Goal: Transaction & Acquisition: Obtain resource

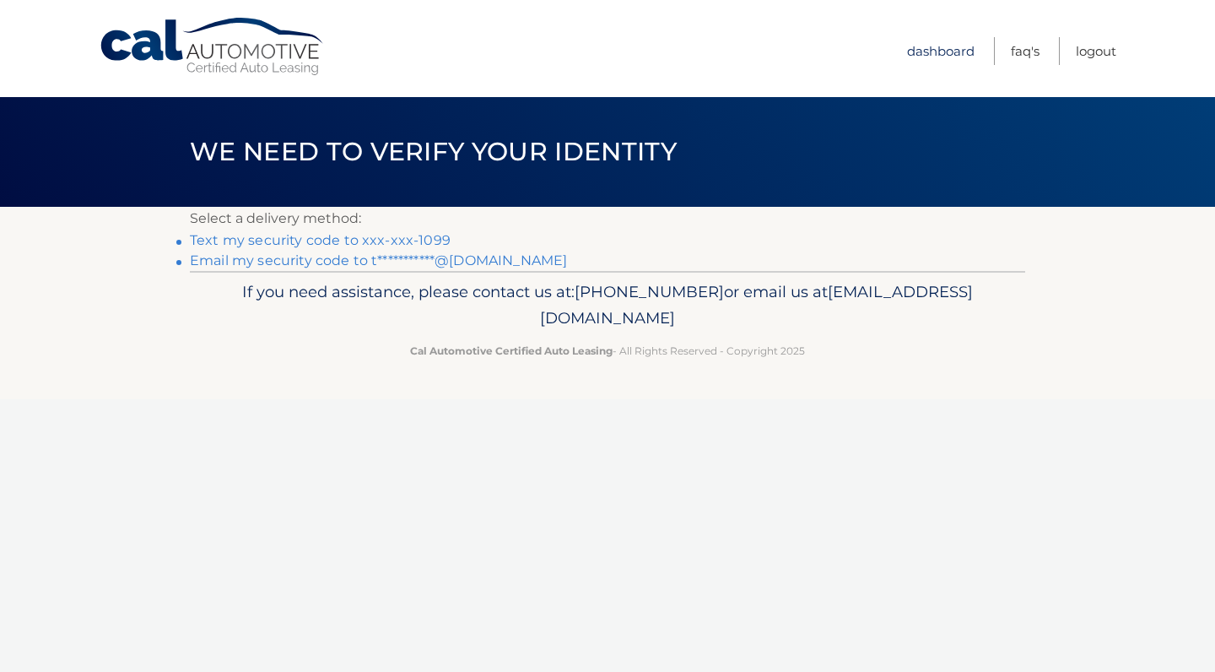
click at [942, 50] on link "Dashboard" at bounding box center [941, 51] width 68 height 28
click at [327, 241] on link "Text my security code to xxx-xxx-1099" at bounding box center [320, 240] width 261 height 16
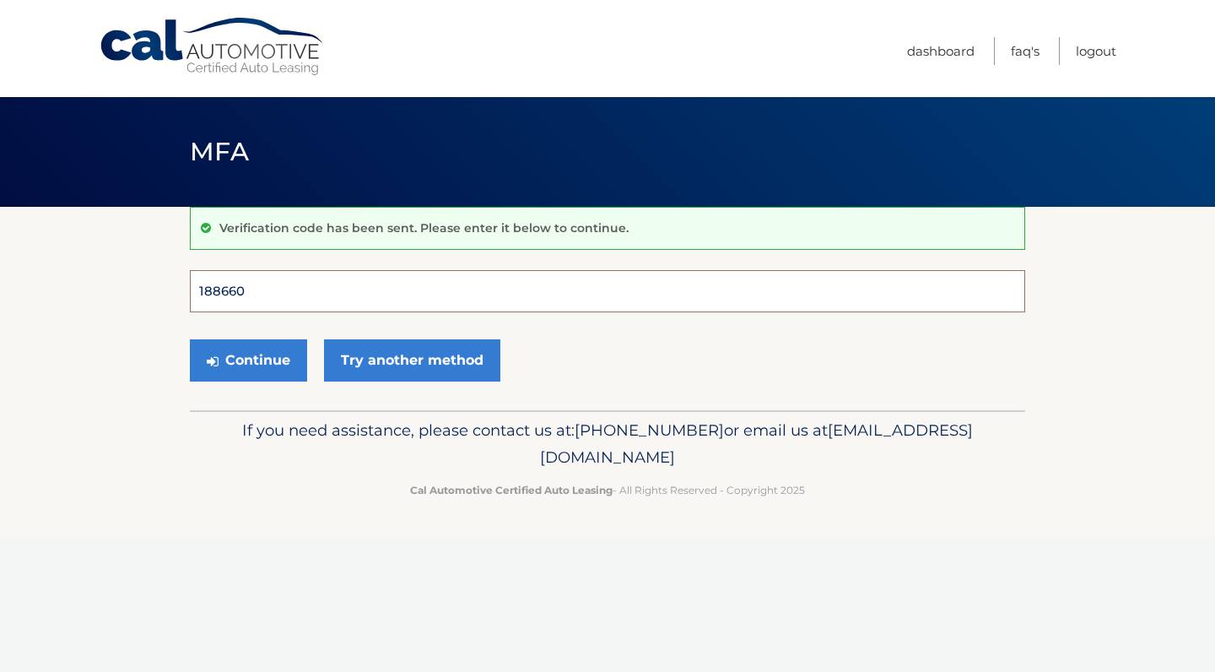
type input "188660"
click at [248, 360] on button "Continue" at bounding box center [248, 360] width 117 height 42
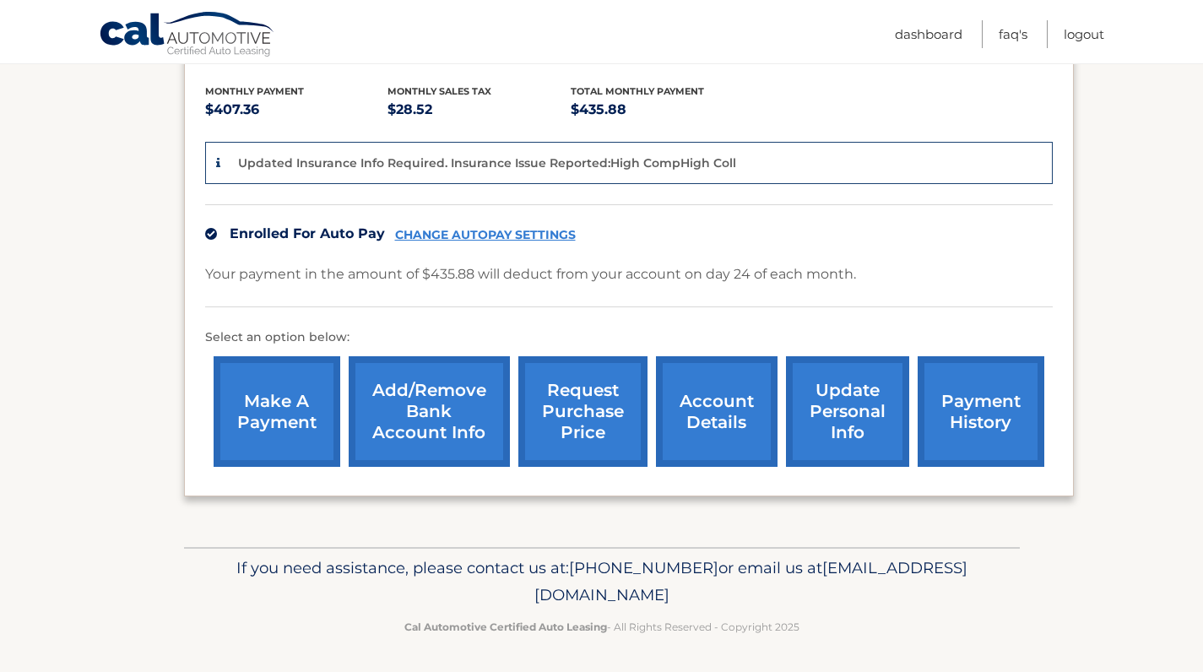
scroll to position [346, 0]
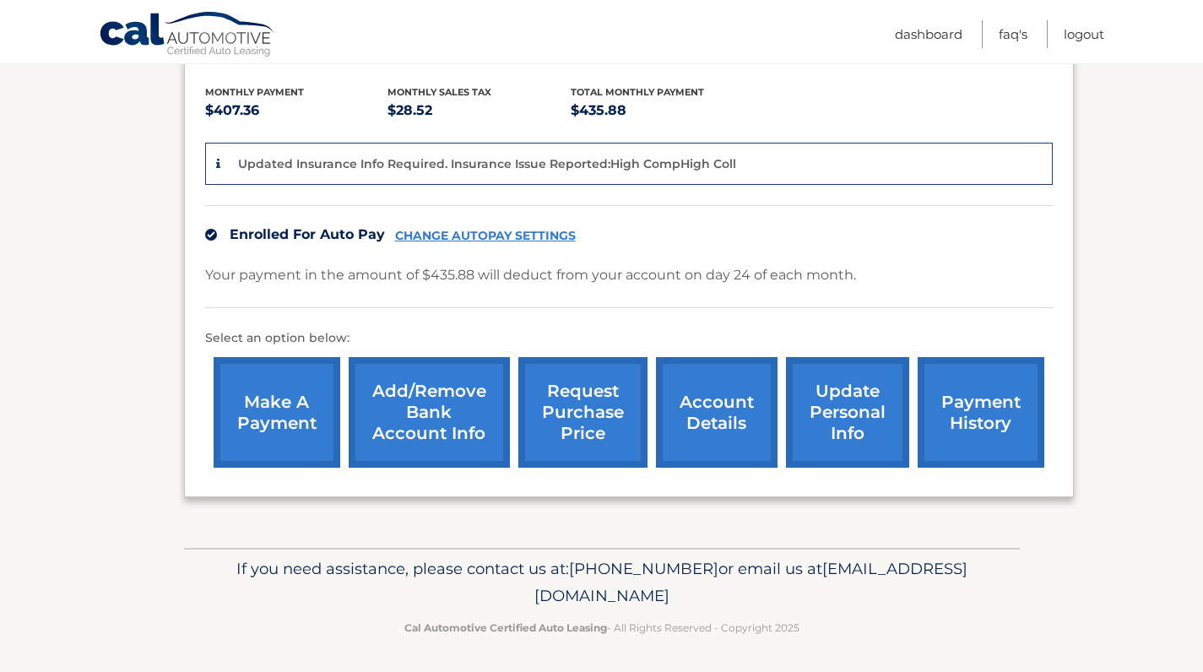
click at [529, 236] on link "CHANGE AUTOPAY SETTINGS" at bounding box center [485, 236] width 181 height 14
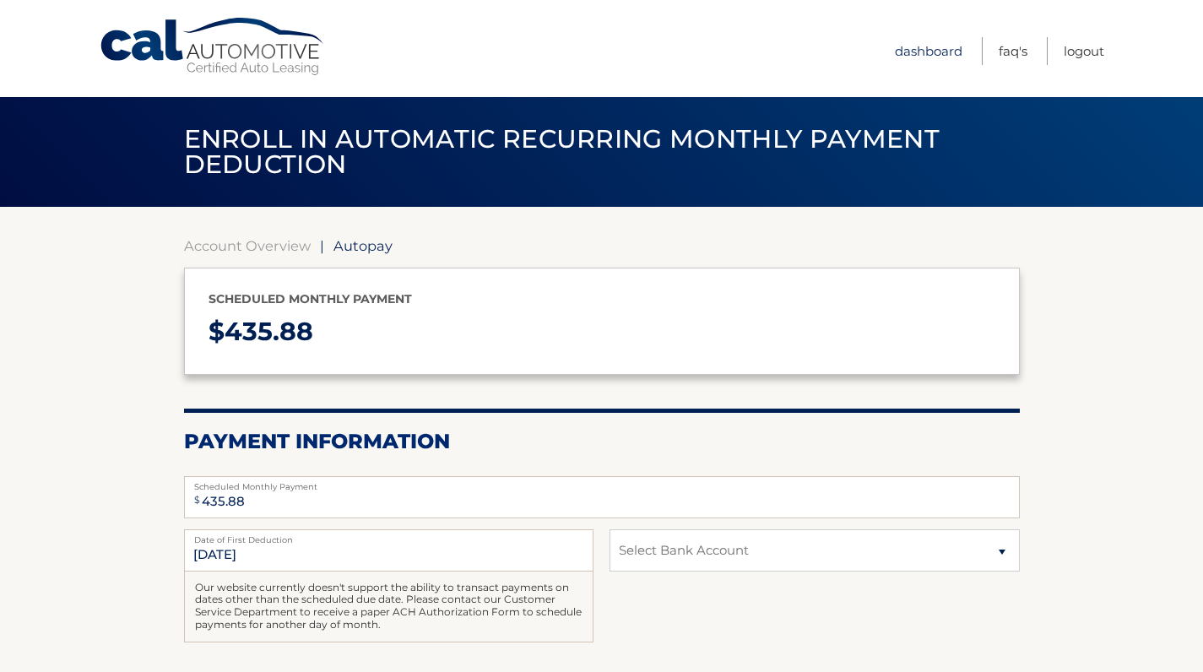
click at [928, 48] on link "Dashboard" at bounding box center [929, 51] width 68 height 28
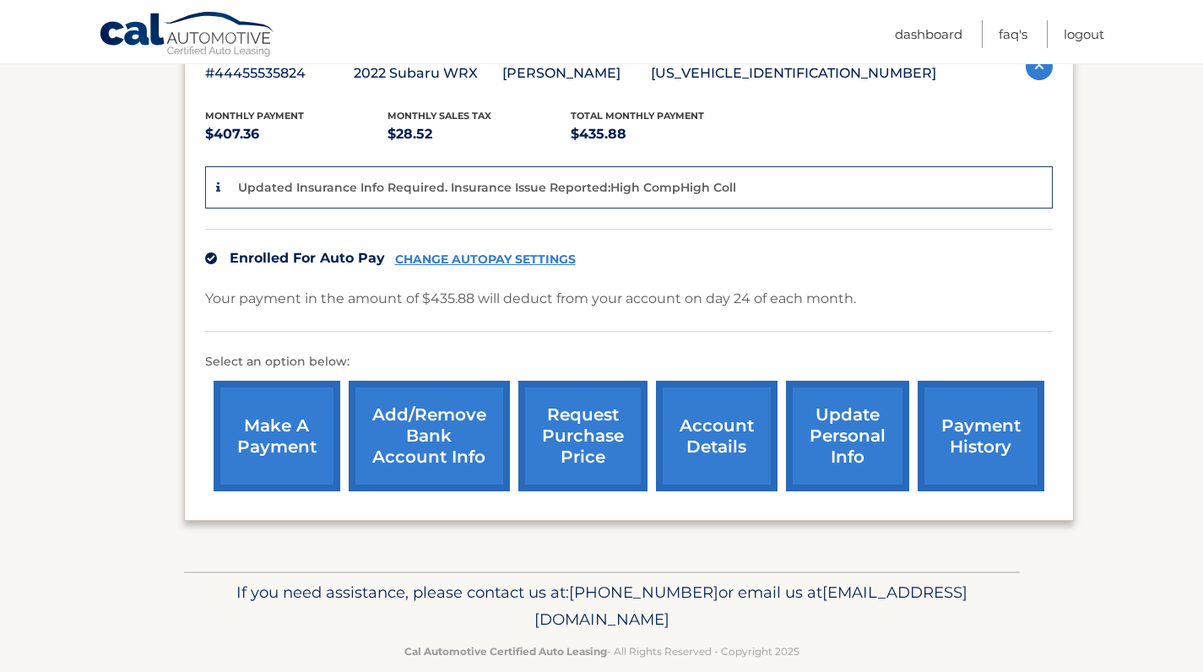
scroll to position [327, 0]
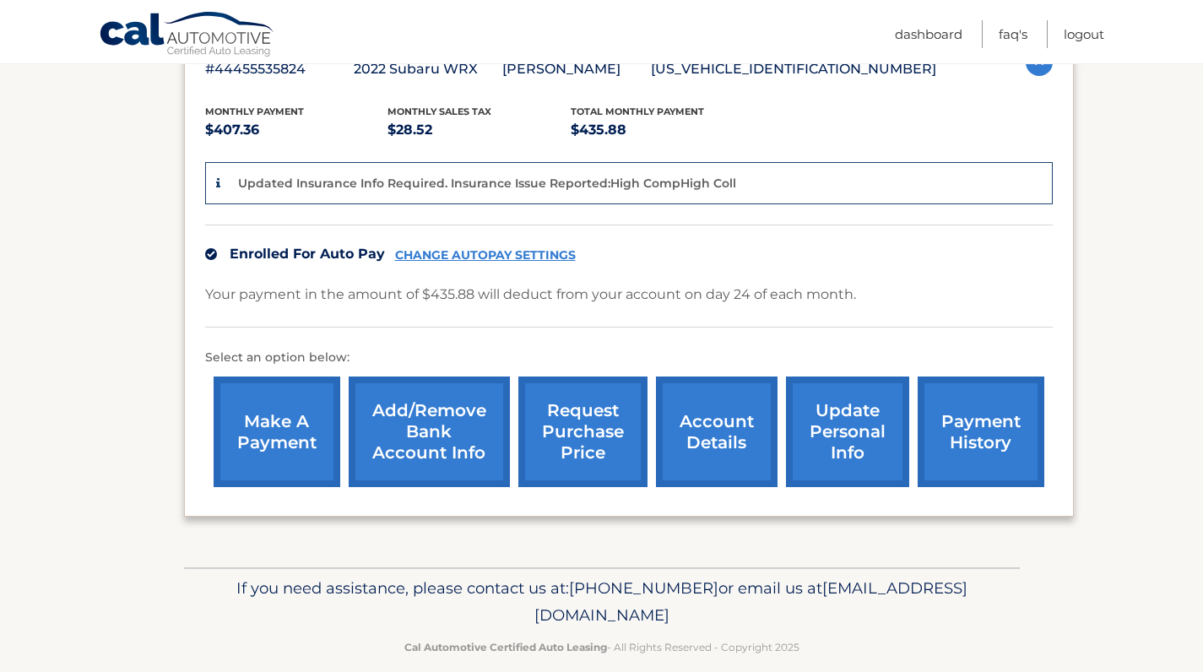
click at [713, 434] on link "account details" at bounding box center [717, 431] width 122 height 111
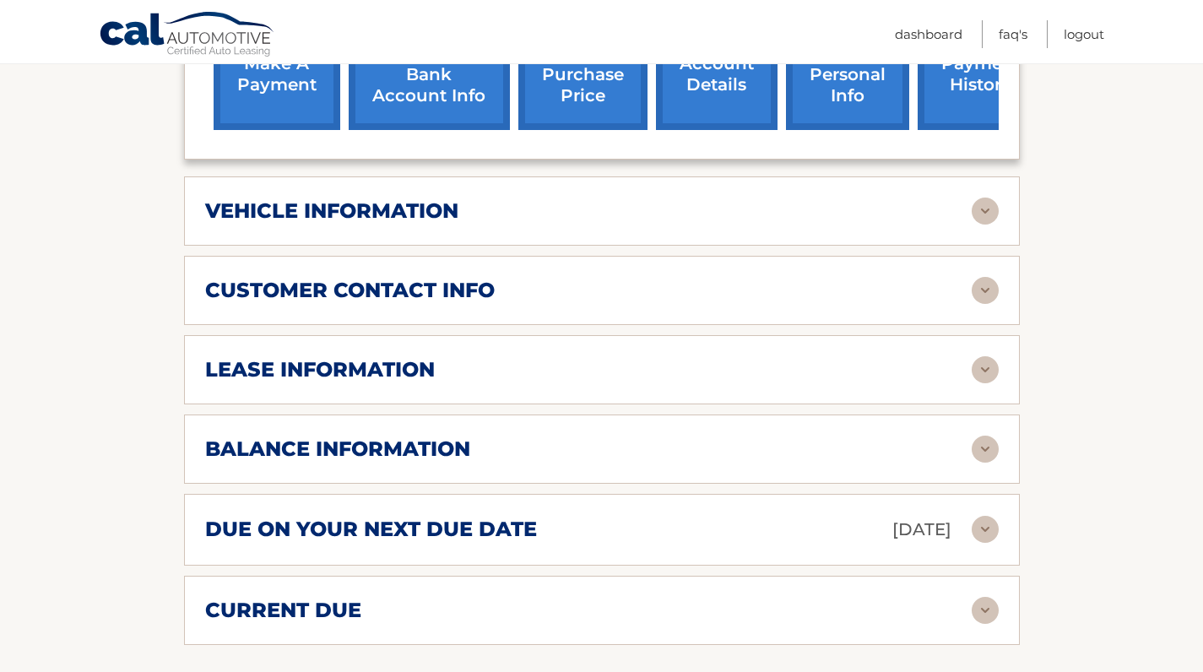
scroll to position [648, 0]
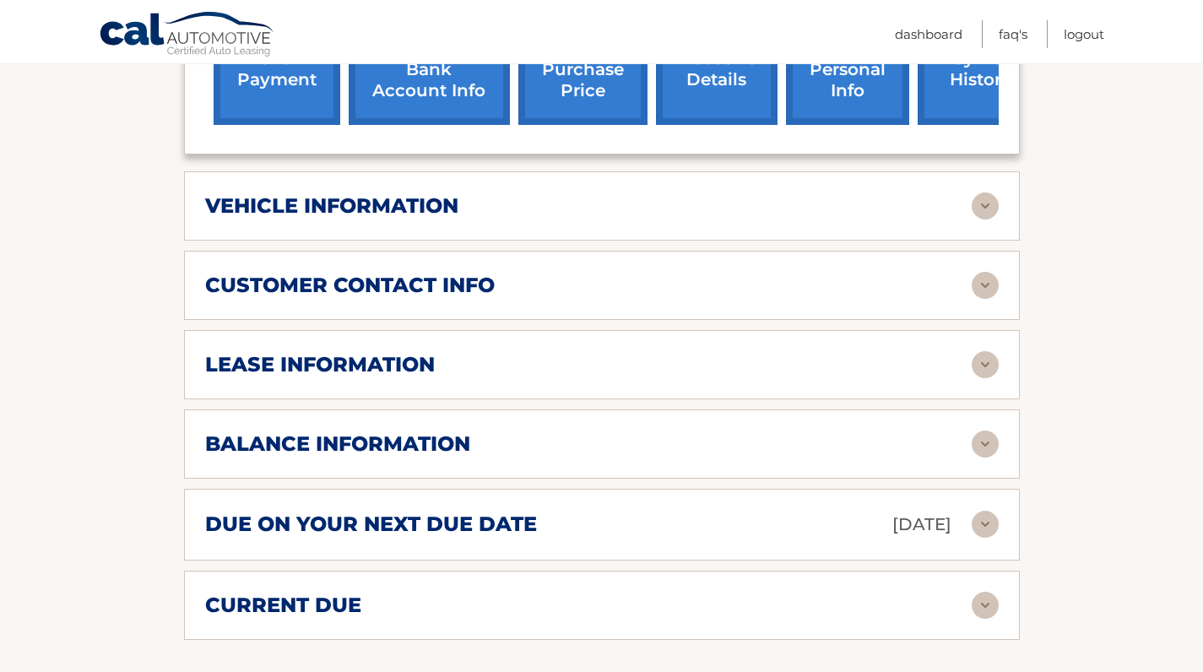
click at [983, 435] on img at bounding box center [984, 443] width 27 height 27
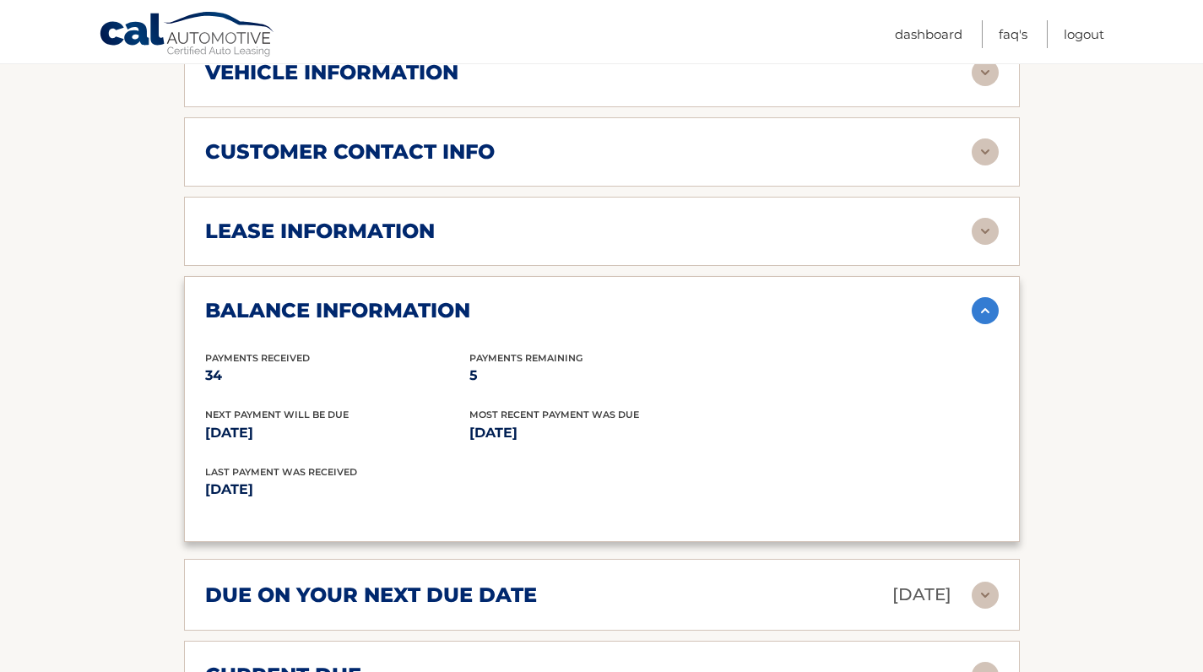
scroll to position [778, 0]
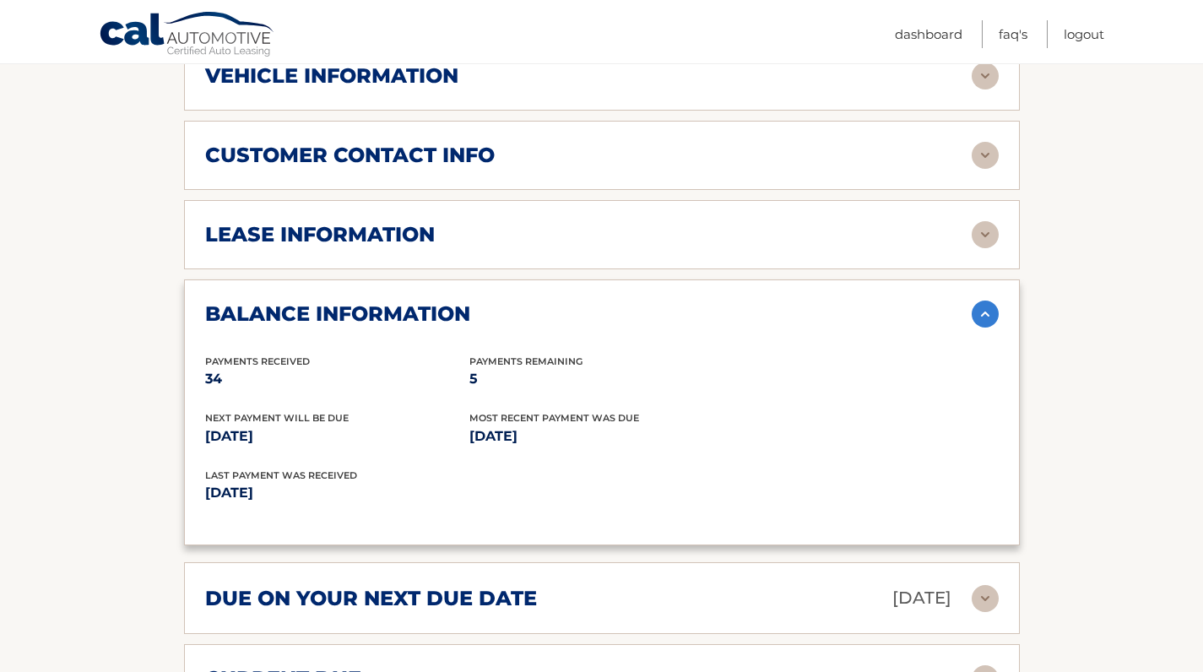
click at [981, 230] on img at bounding box center [984, 234] width 27 height 27
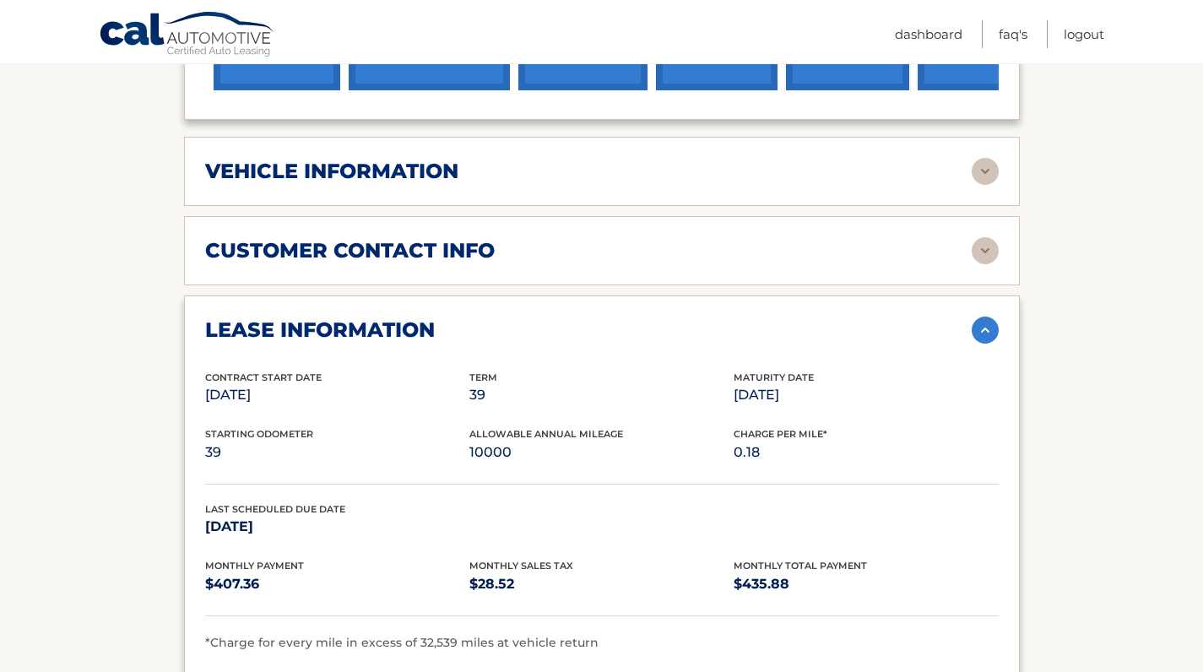
scroll to position [679, 0]
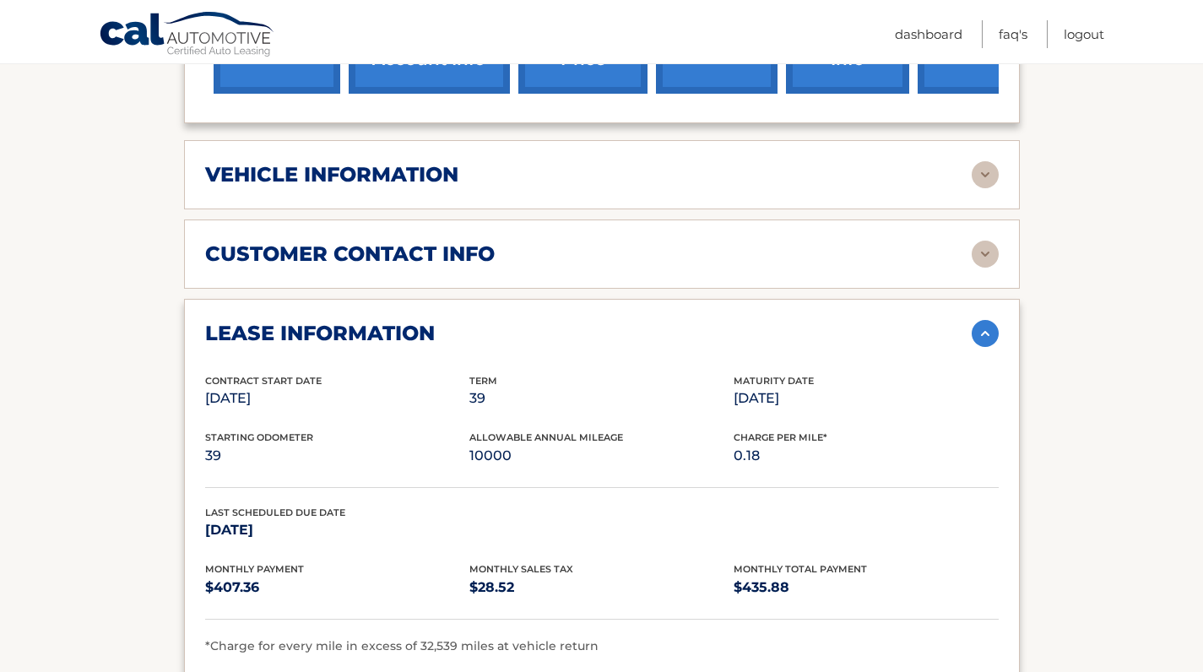
click at [989, 175] on img at bounding box center [984, 174] width 27 height 27
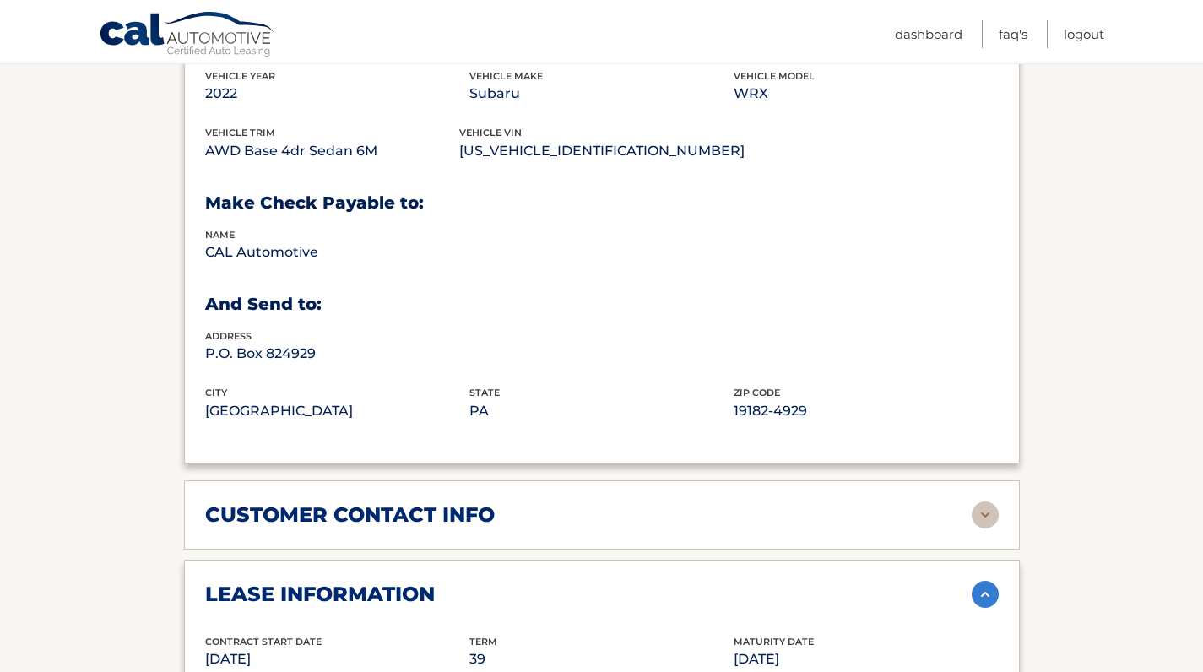
scroll to position [836, 0]
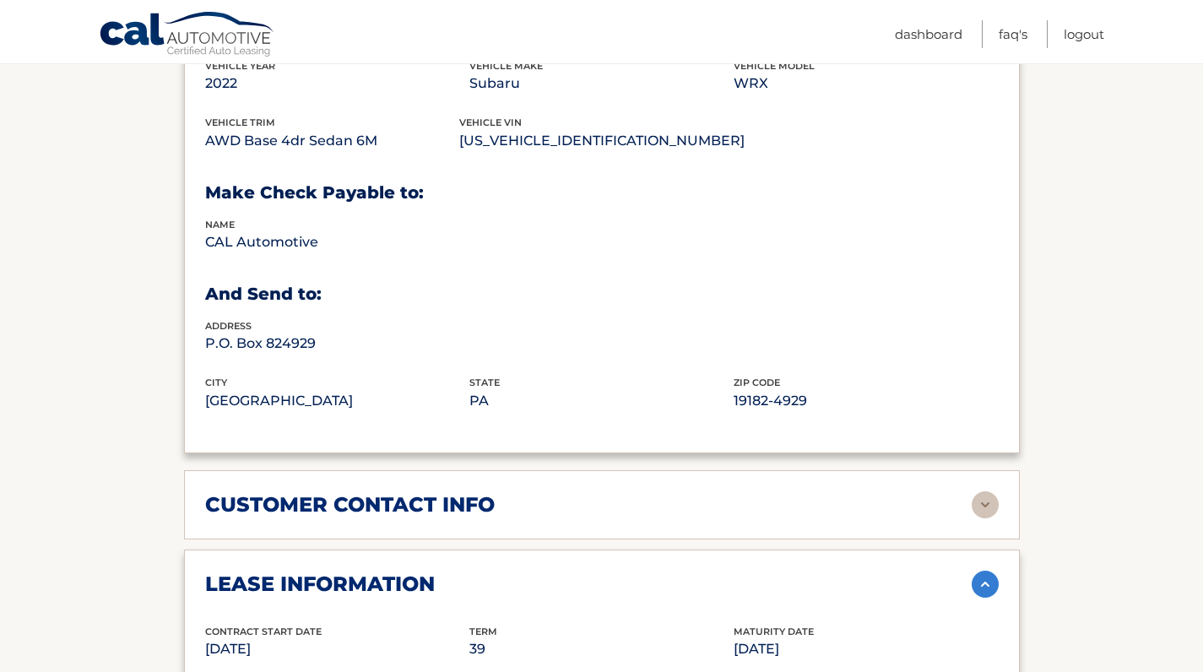
click at [982, 502] on img at bounding box center [984, 504] width 27 height 27
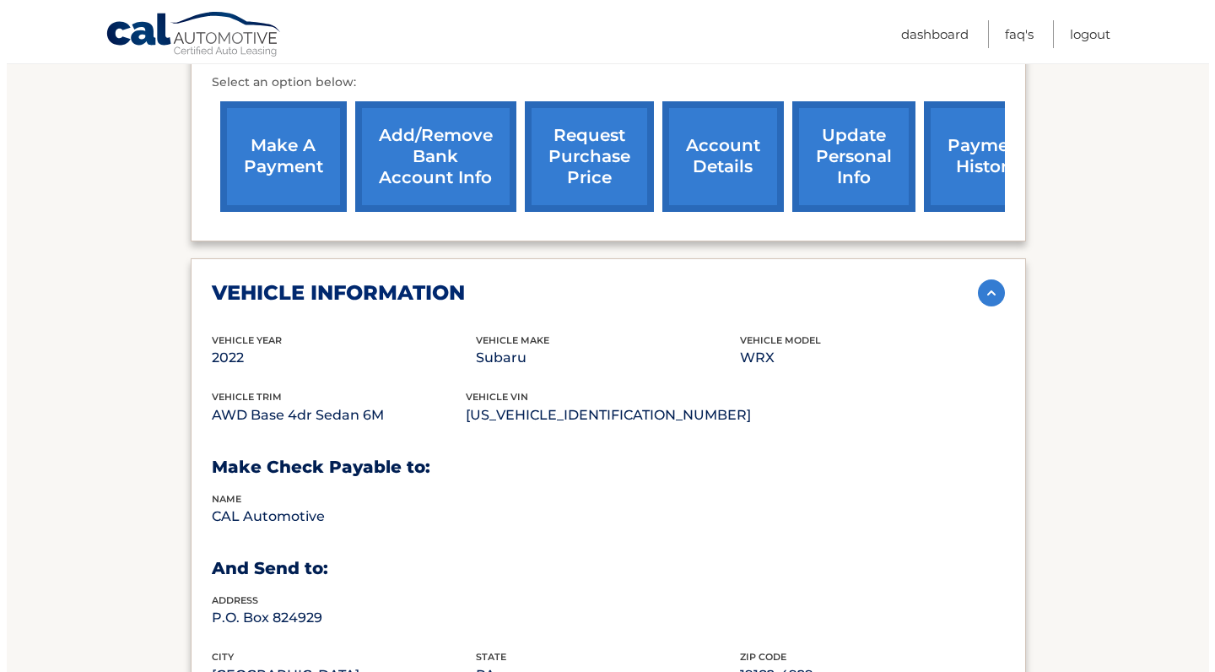
scroll to position [560, 0]
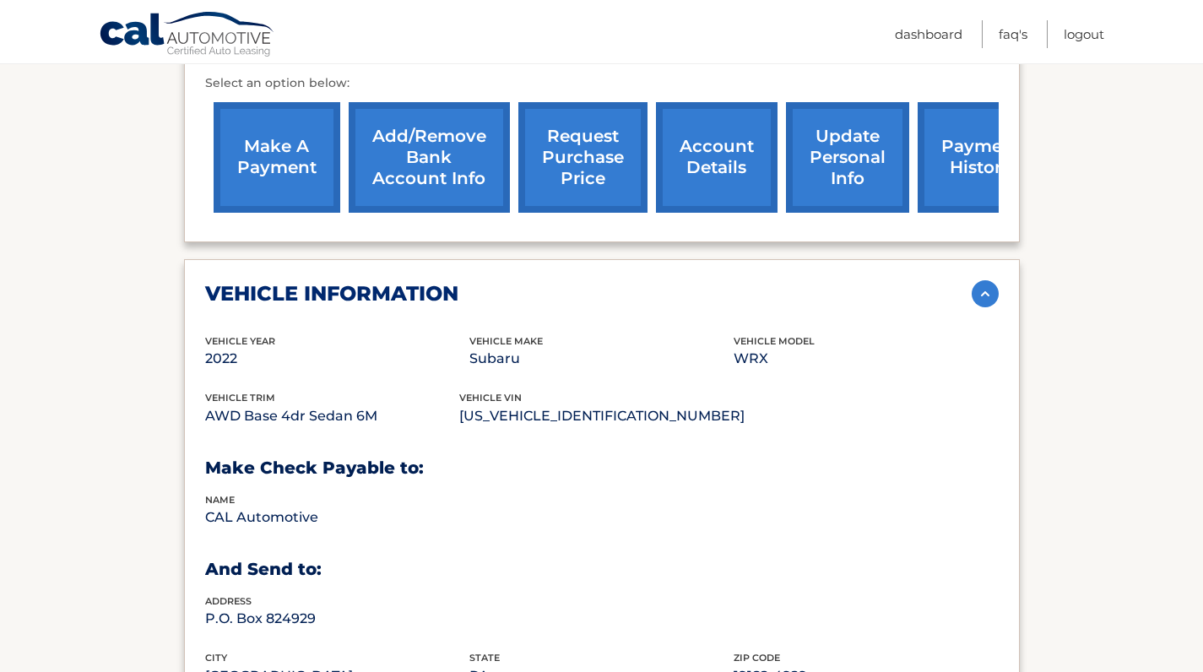
click at [578, 148] on link "request purchase price" at bounding box center [582, 157] width 129 height 111
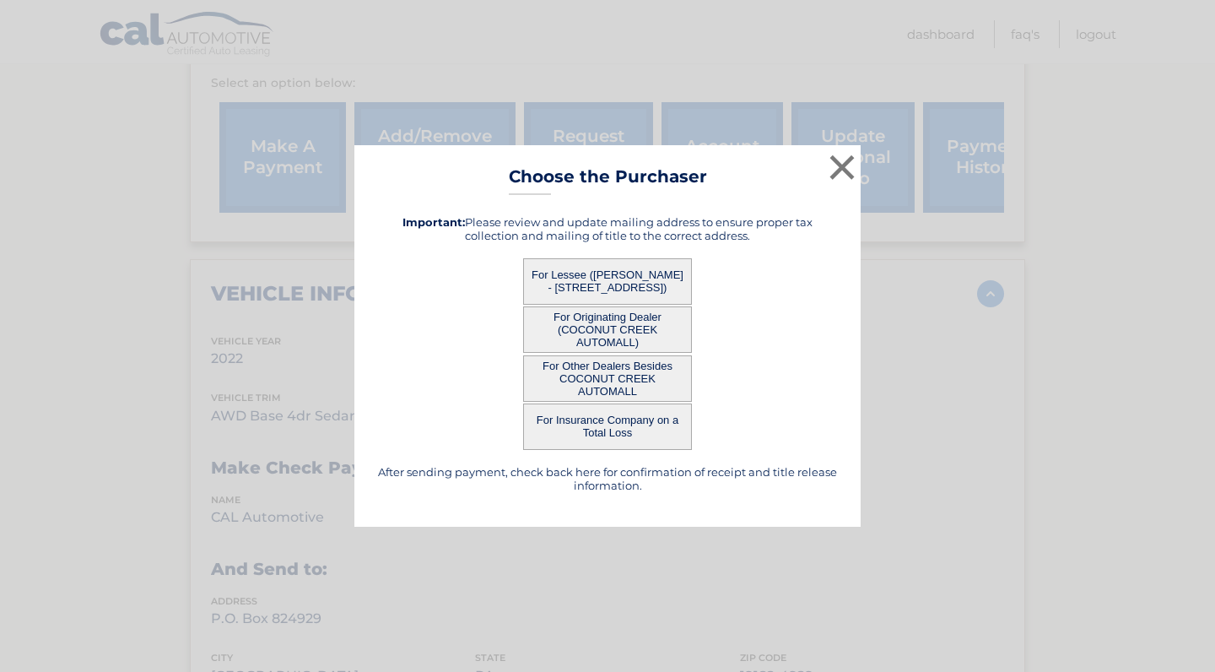
click at [618, 273] on button "For Lessee ([PERSON_NAME] - [STREET_ADDRESS])" at bounding box center [607, 281] width 169 height 46
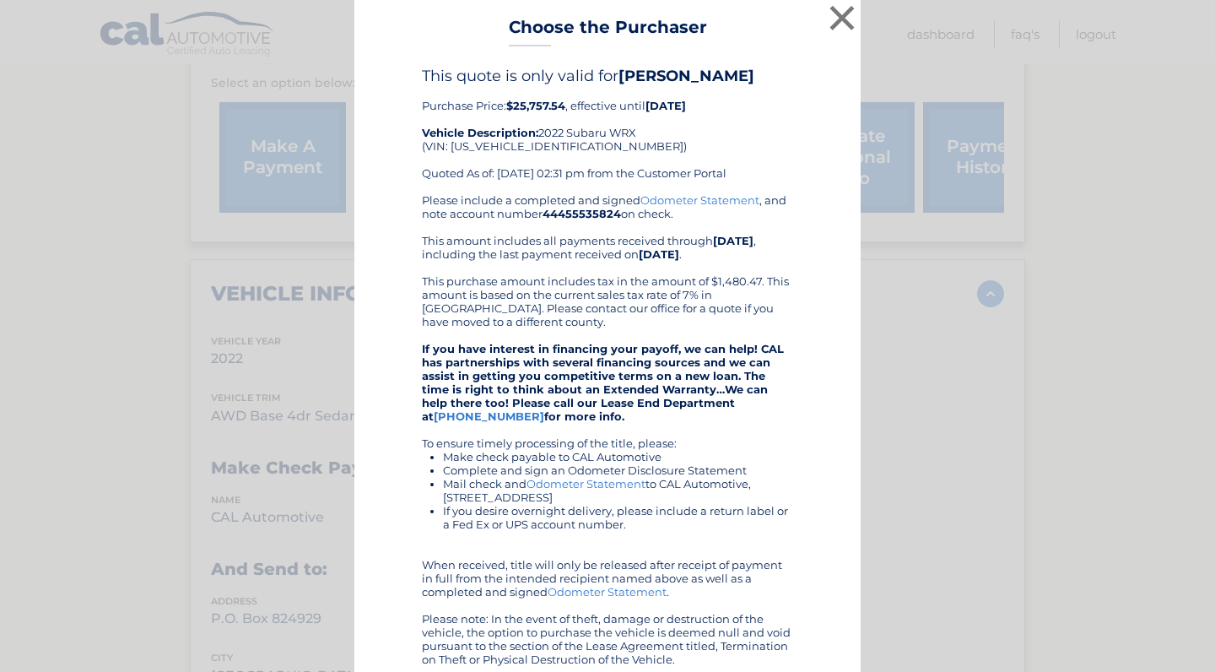
scroll to position [0, 0]
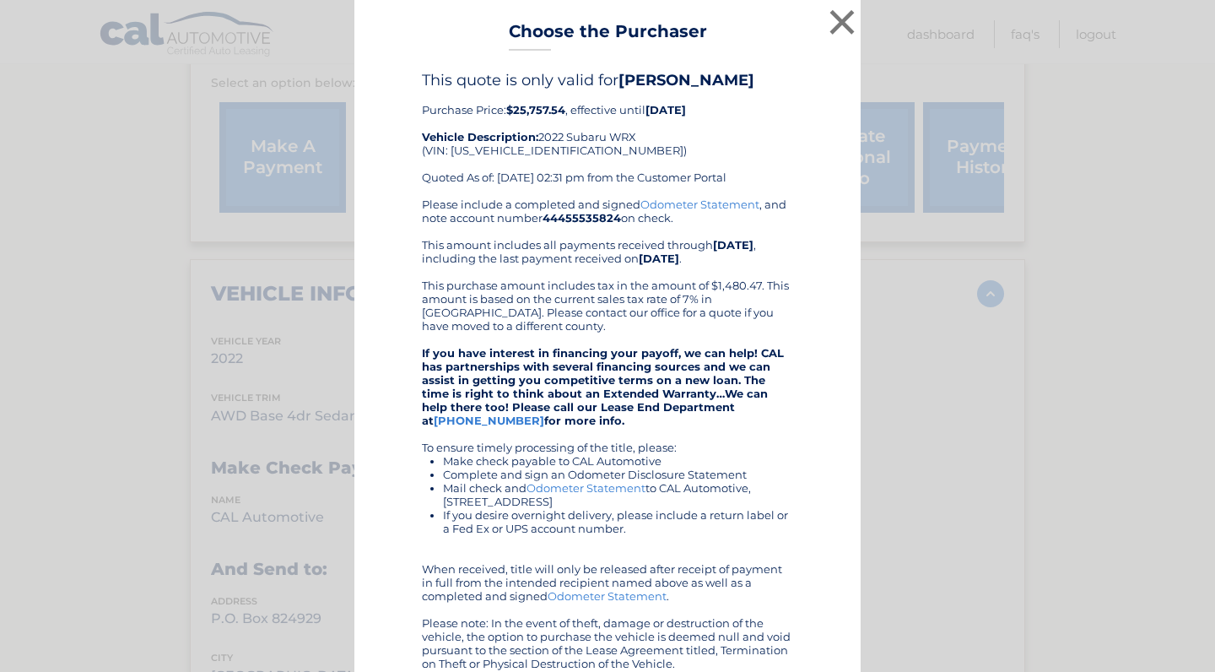
drag, startPoint x: 503, startPoint y: 124, endPoint x: 565, endPoint y: 129, distance: 61.8
copy div "$25,757.54 ,"
click at [834, 22] on button "×" at bounding box center [842, 22] width 34 height 34
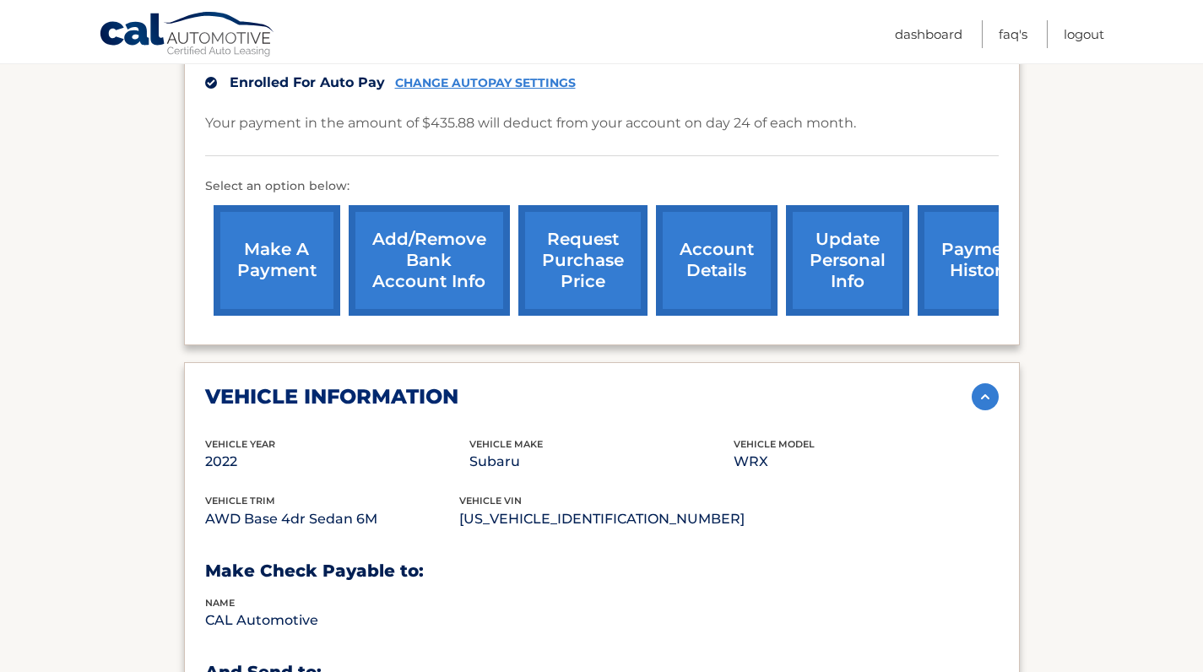
scroll to position [459, 0]
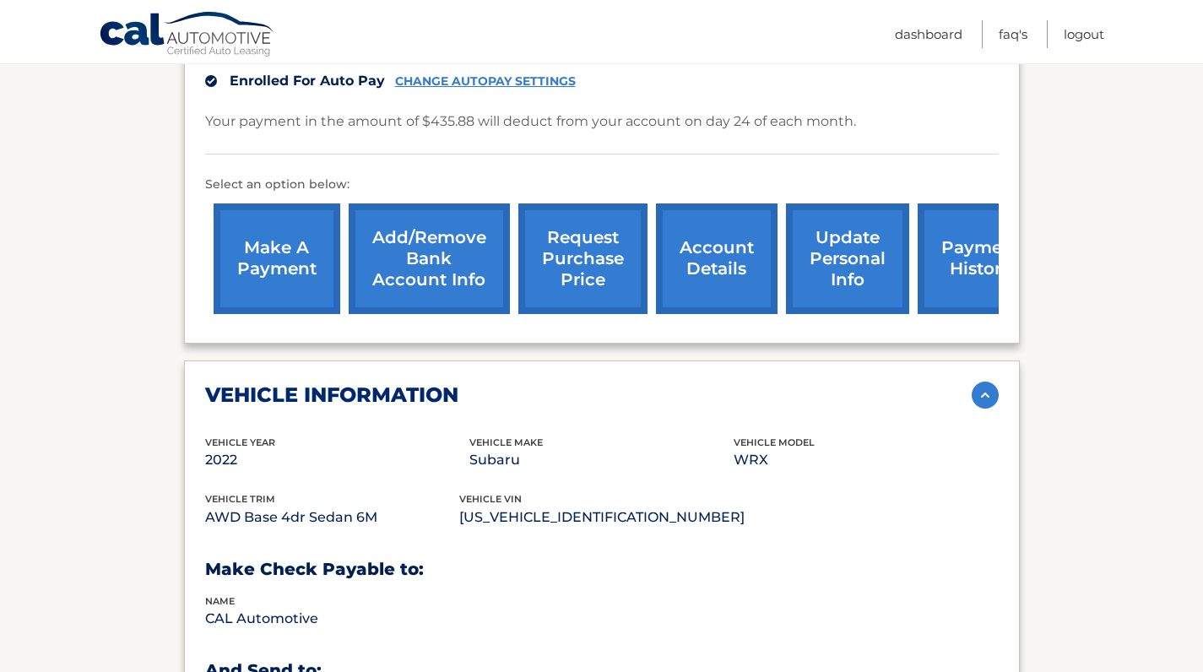
click at [744, 255] on link "account details" at bounding box center [717, 258] width 122 height 111
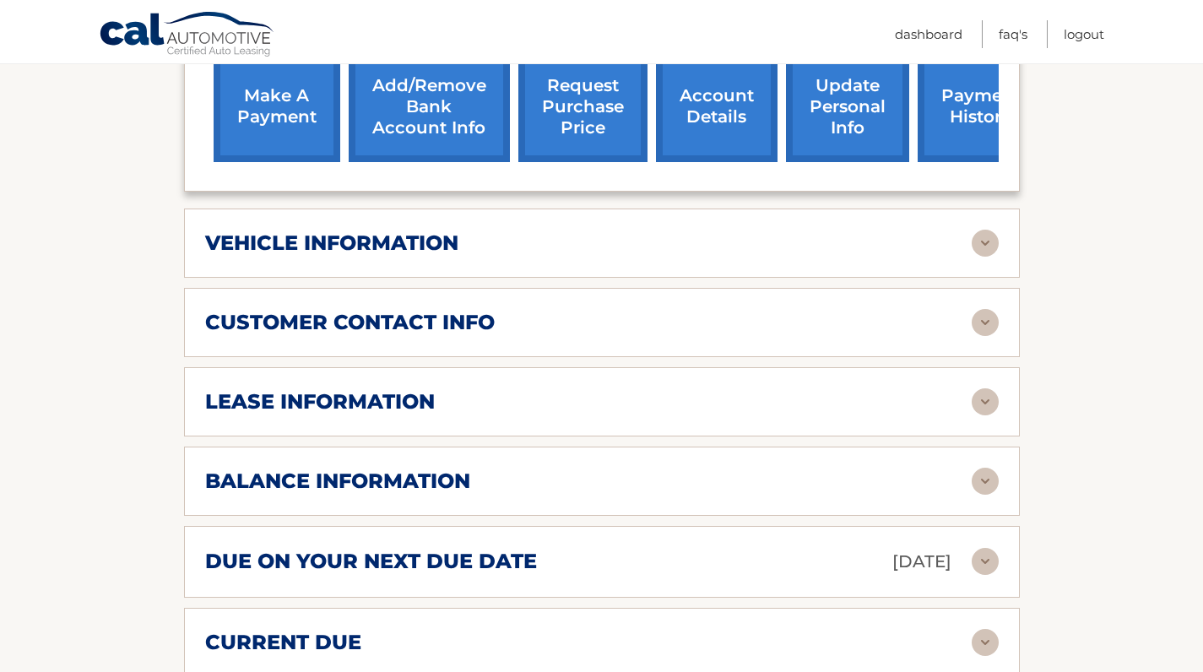
scroll to position [616, 0]
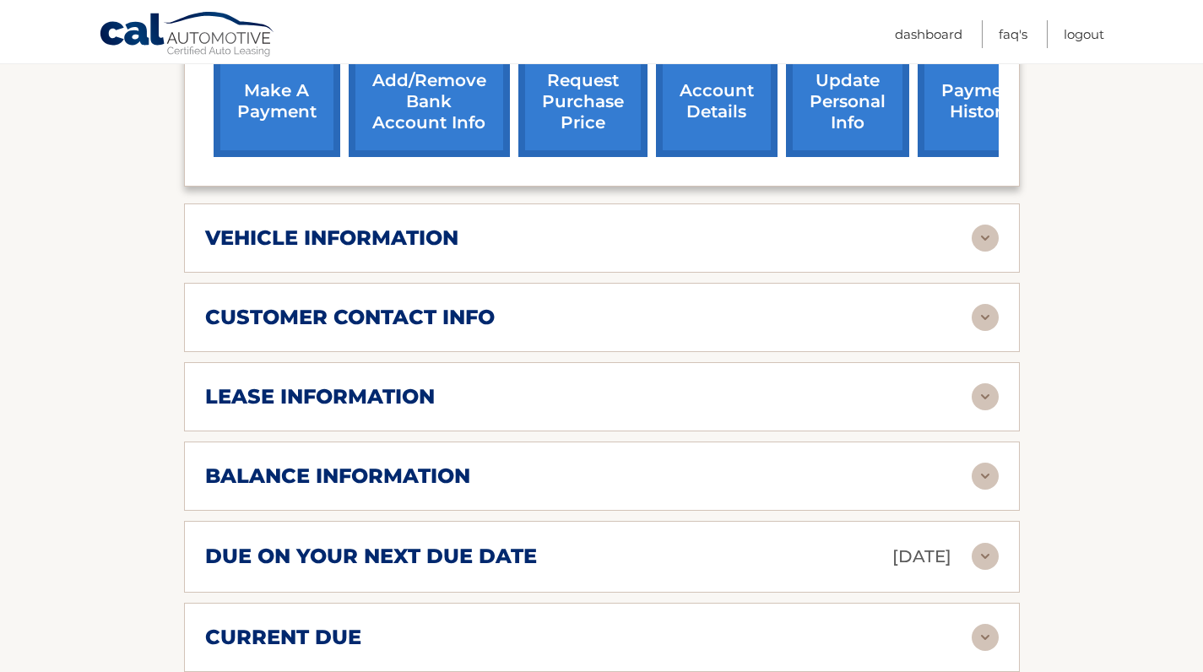
click at [987, 398] on img at bounding box center [984, 396] width 27 height 27
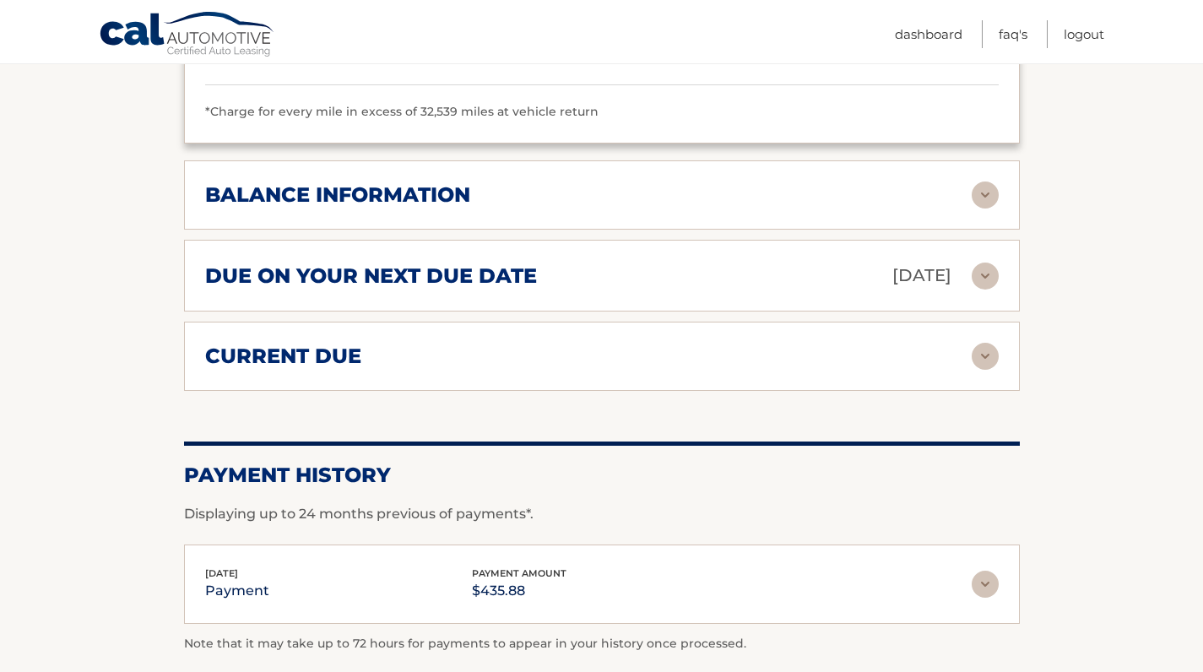
scroll to position [1215, 0]
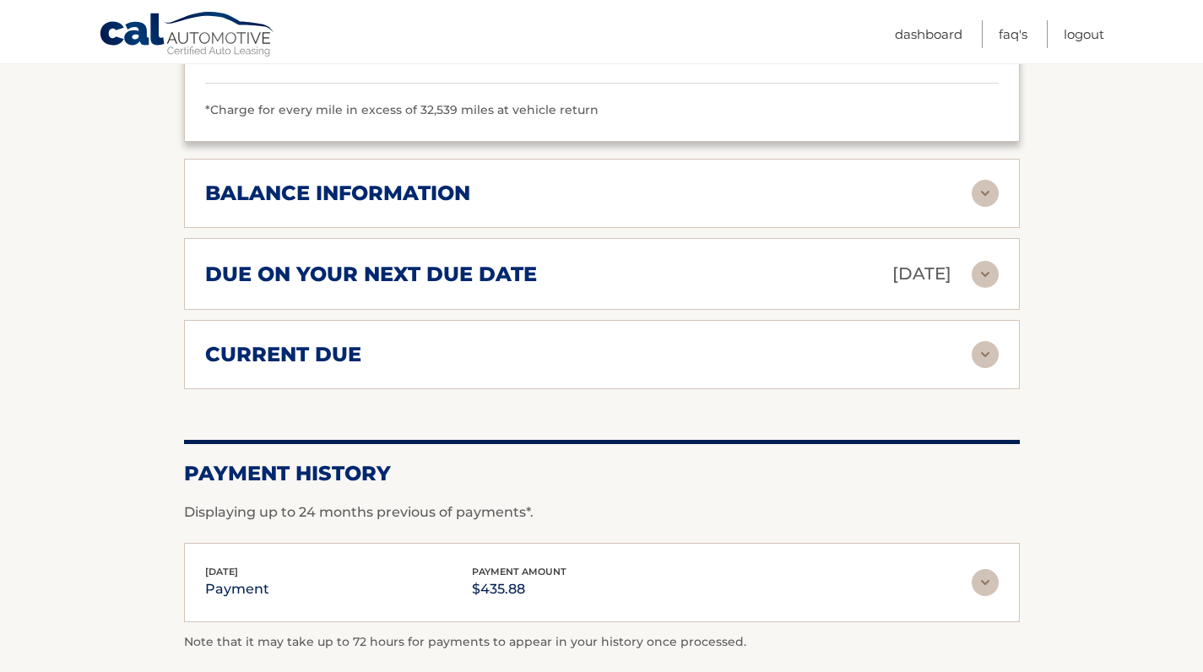
click at [982, 185] on img at bounding box center [984, 193] width 27 height 27
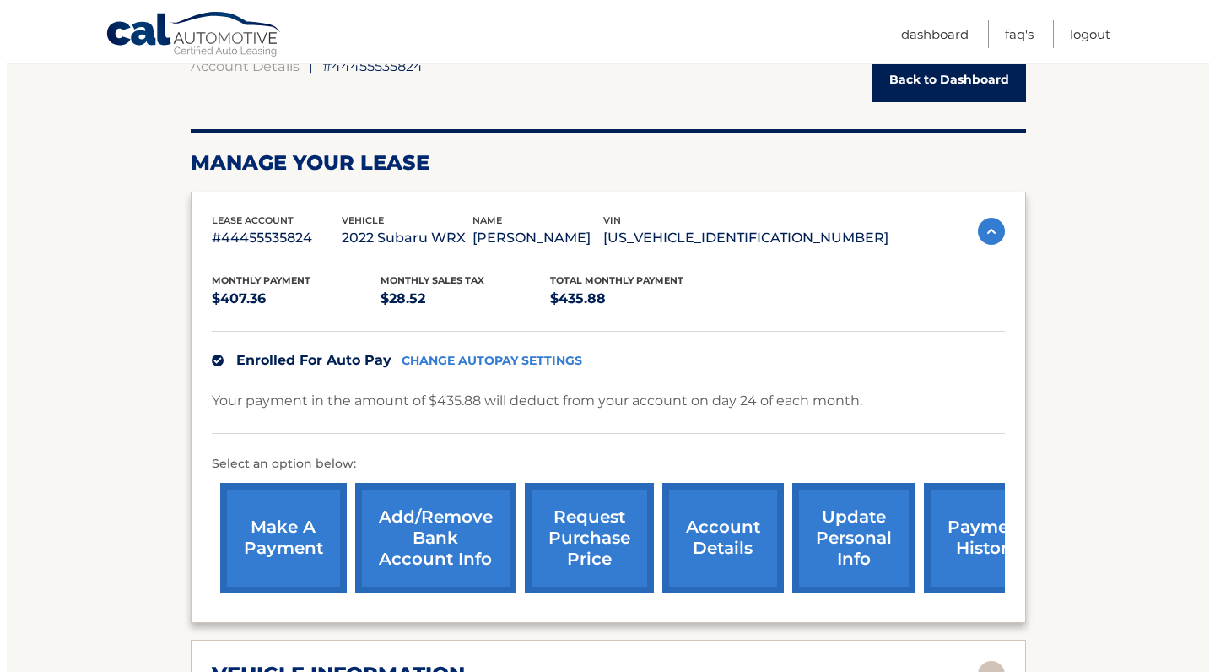
scroll to position [182, 0]
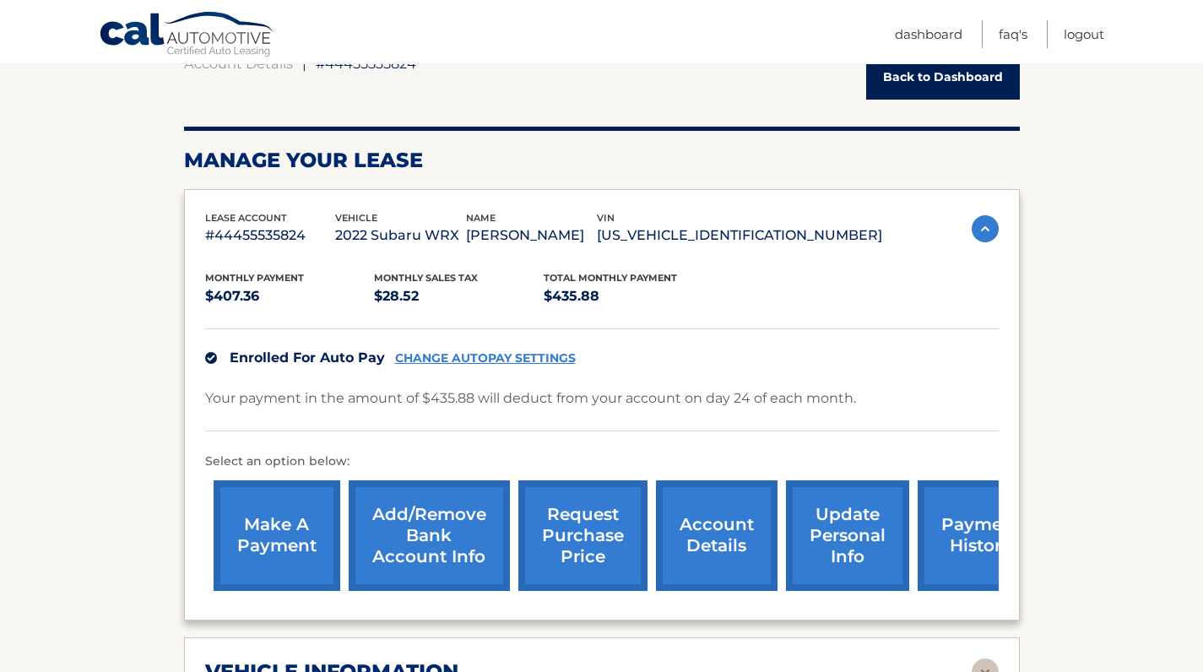
click at [580, 527] on link "request purchase price" at bounding box center [582, 535] width 129 height 111
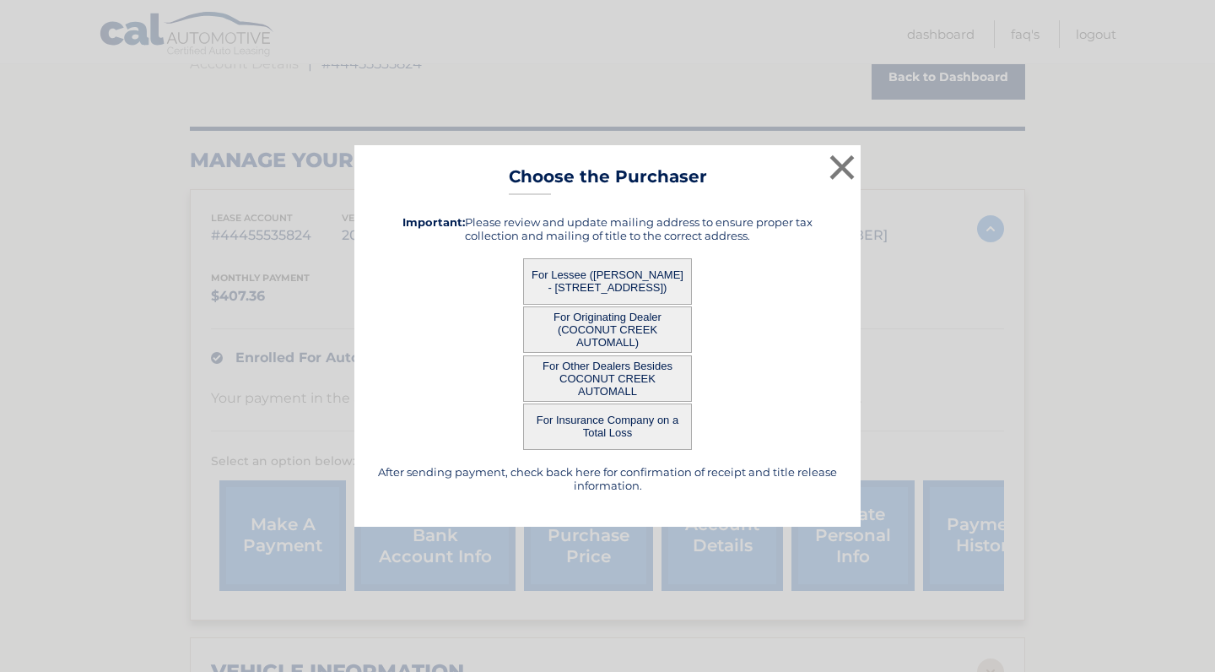
click at [622, 278] on button "For Lessee ([PERSON_NAME] - [STREET_ADDRESS])" at bounding box center [607, 281] width 169 height 46
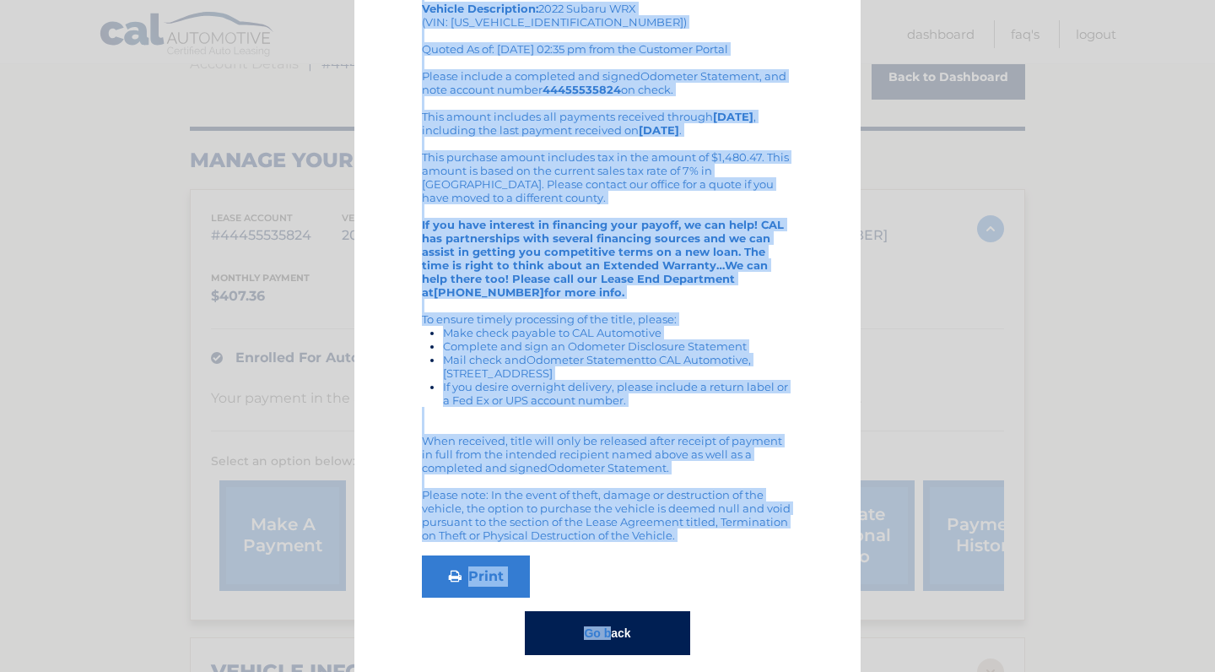
scroll to position [164, 0]
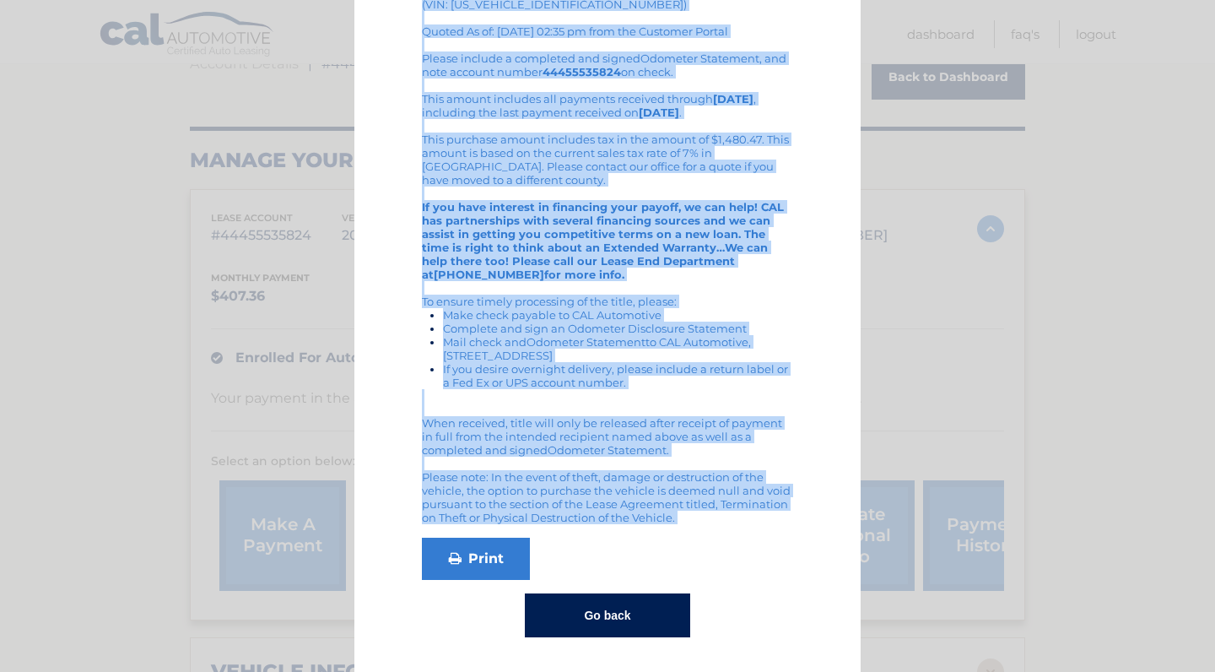
drag, startPoint x: 408, startPoint y: 71, endPoint x: 557, endPoint y: 544, distance: 495.4
click at [615, 532] on div "This quote is only valid for ADALBERTO MAINARDI Purchase Price: $25,757.54 , ef…" at bounding box center [608, 281] width 464 height 712
click at [481, 560] on link "Print" at bounding box center [476, 559] width 108 height 42
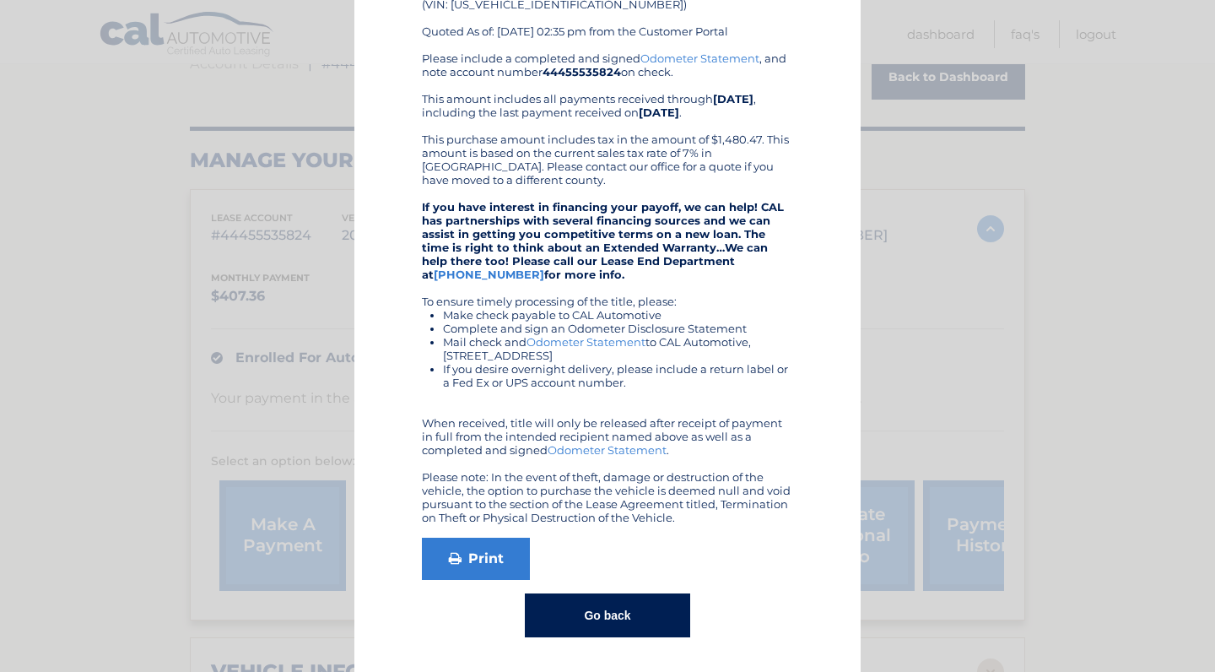
click at [593, 354] on li "Mail check and Odometer Statement to CAL Automotive, 4556 South Broad Street Ya…" at bounding box center [618, 348] width 350 height 27
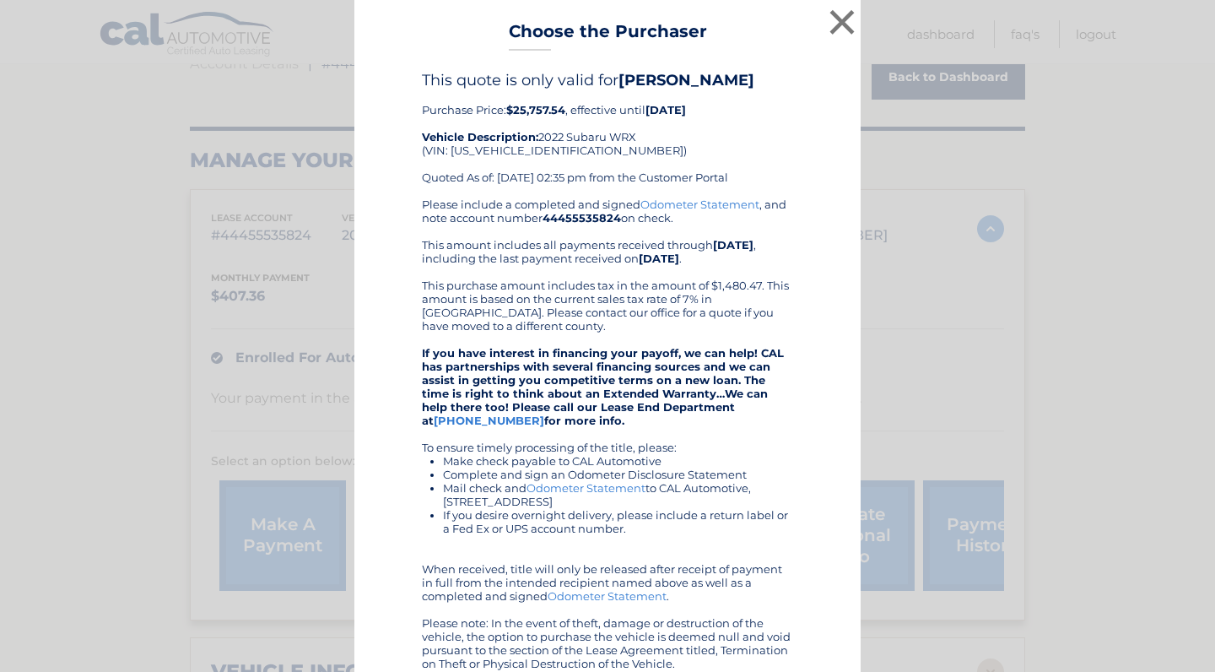
scroll to position [0, 0]
drag, startPoint x: 446, startPoint y: 165, endPoint x: 555, endPoint y: 169, distance: 109.0
copy div "[US_VEHICLE_IDENTIFICATION_NUMBER]"
